Goal: Task Accomplishment & Management: Manage account settings

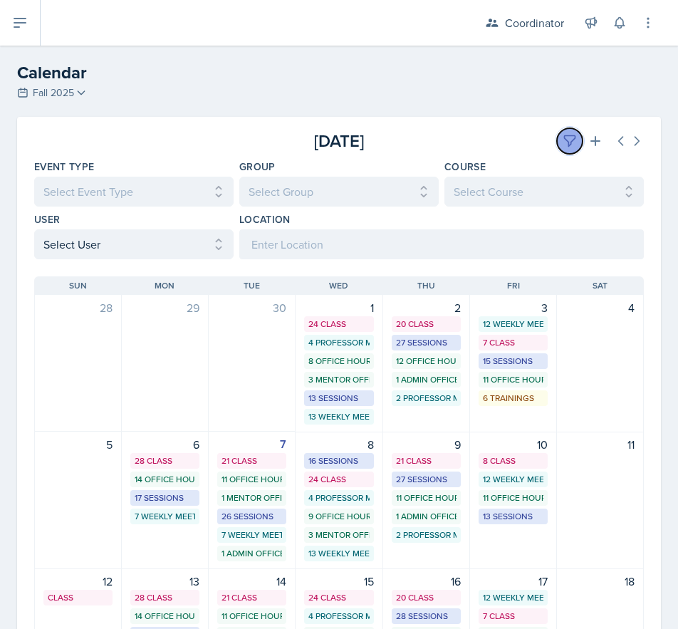
click at [558, 149] on button at bounding box center [570, 141] width 26 height 26
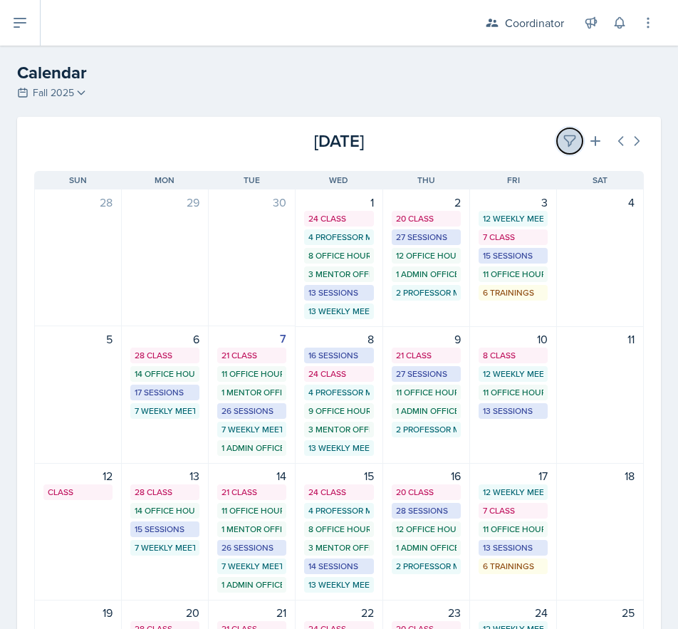
drag, startPoint x: 556, startPoint y: 134, endPoint x: 361, endPoint y: 211, distance: 209.8
click at [563, 134] on icon at bounding box center [570, 141] width 14 height 14
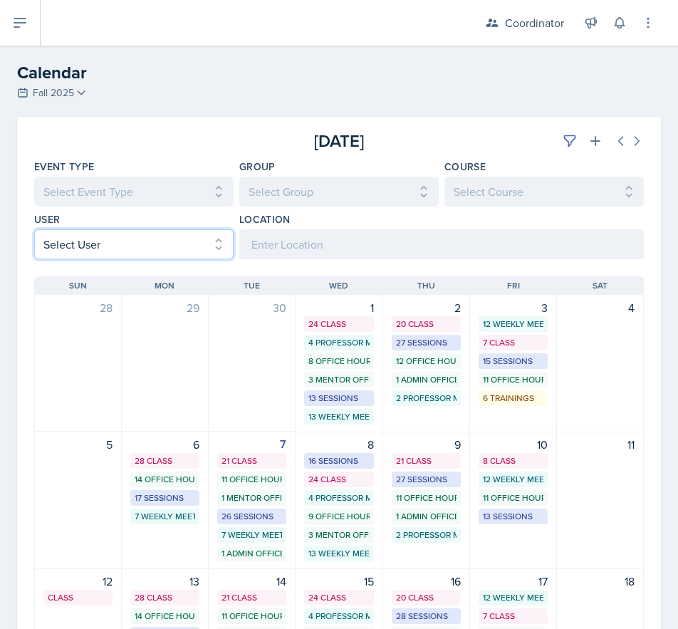
click at [66, 249] on select "Select User All [PERSON_NAME] [PERSON_NAME] [PERSON_NAME] [PERSON_NAME] [PERSON…" at bounding box center [133, 244] width 199 height 30
select select "b35737f4-18e1-455f-8322-cdd4ab80ea82"
click at [34, 229] on select "Select User All [PERSON_NAME] [PERSON_NAME] [PERSON_NAME] [PERSON_NAME] [PERSON…" at bounding box center [133, 244] width 199 height 30
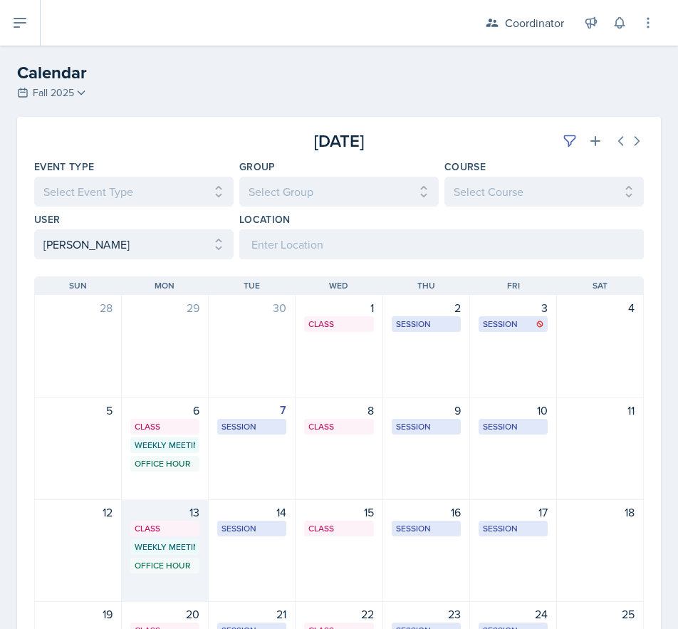
click at [142, 596] on div "13 Class SST 219 1:00 PM - 2:20 PM Weekly Meeting SSC 4:30 PM - 5:30 PM Office …" at bounding box center [165, 550] width 87 height 103
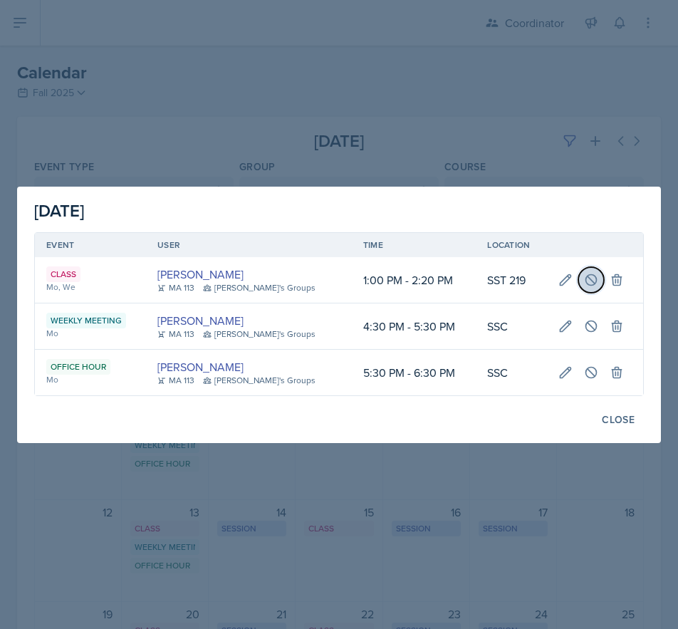
click at [588, 284] on icon at bounding box center [591, 280] width 14 height 14
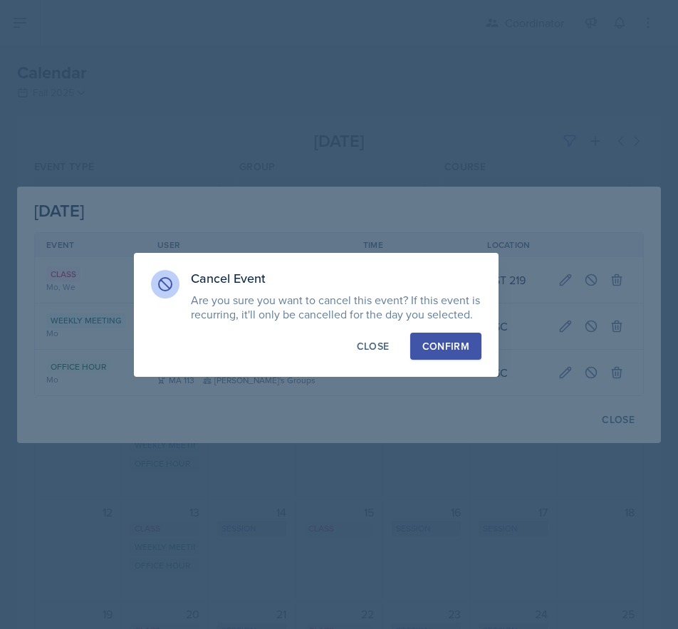
click at [454, 346] on div "Confirm" at bounding box center [445, 346] width 47 height 14
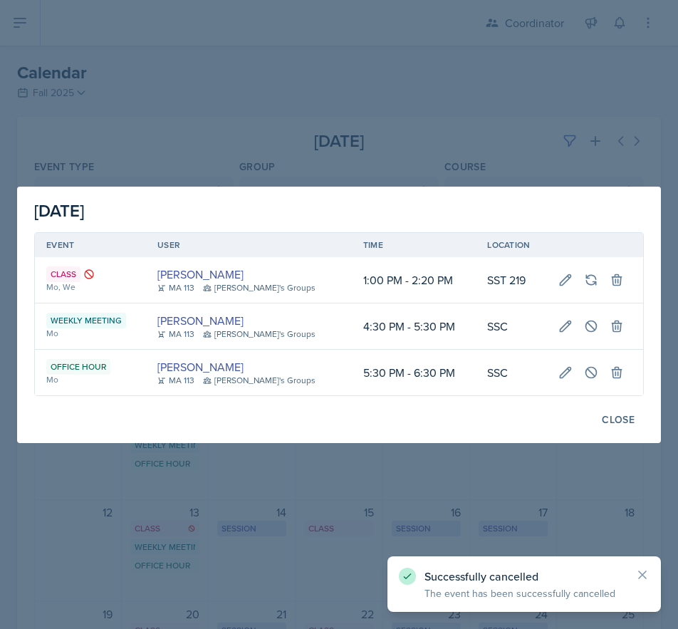
click at [325, 530] on div at bounding box center [339, 314] width 678 height 629
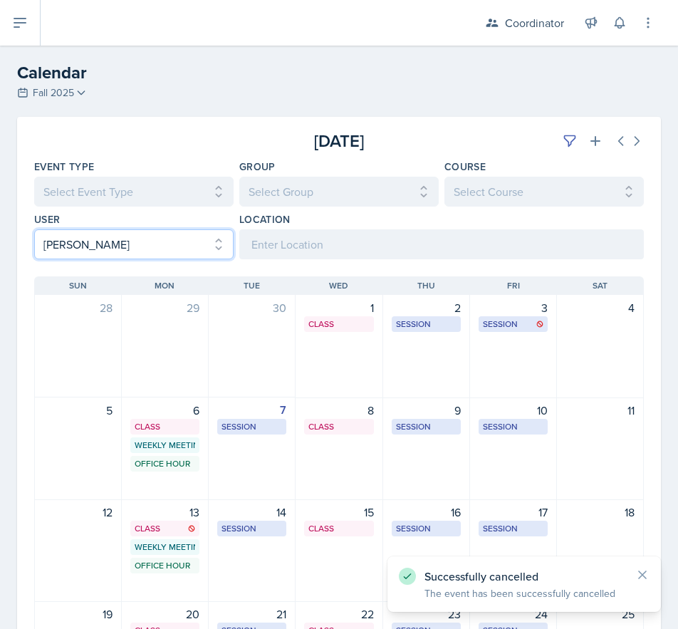
click at [106, 246] on select "Select User All [PERSON_NAME] [PERSON_NAME] [PERSON_NAME] [PERSON_NAME] [PERSON…" at bounding box center [133, 244] width 199 height 30
select select
click at [34, 229] on select "Select User All [PERSON_NAME] [PERSON_NAME] [PERSON_NAME] [PERSON_NAME] [PERSON…" at bounding box center [133, 244] width 199 height 30
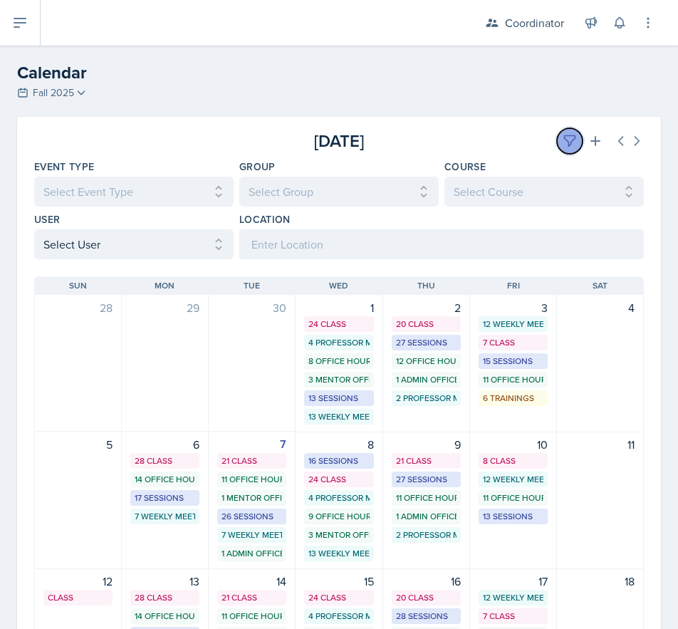
click at [567, 132] on button at bounding box center [570, 141] width 26 height 26
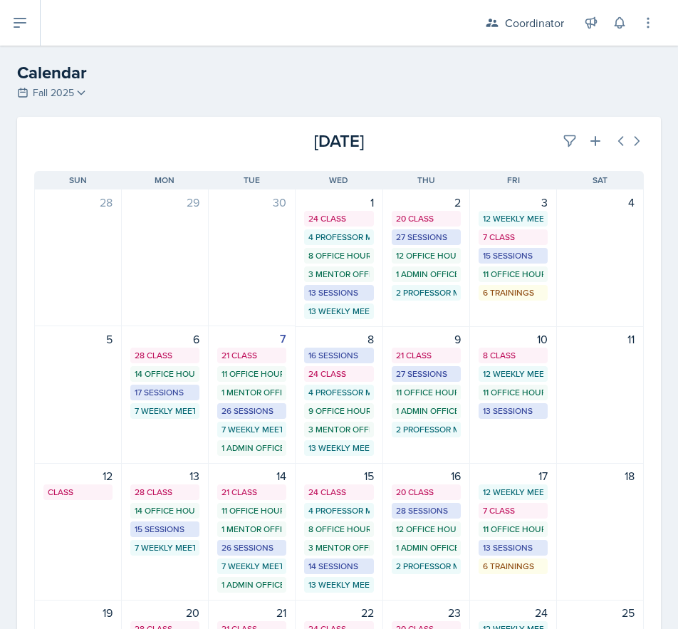
click at [494, 145] on div "[DATE]" at bounding box center [542, 141] width 203 height 26
